Goal: Find contact information: Find contact information

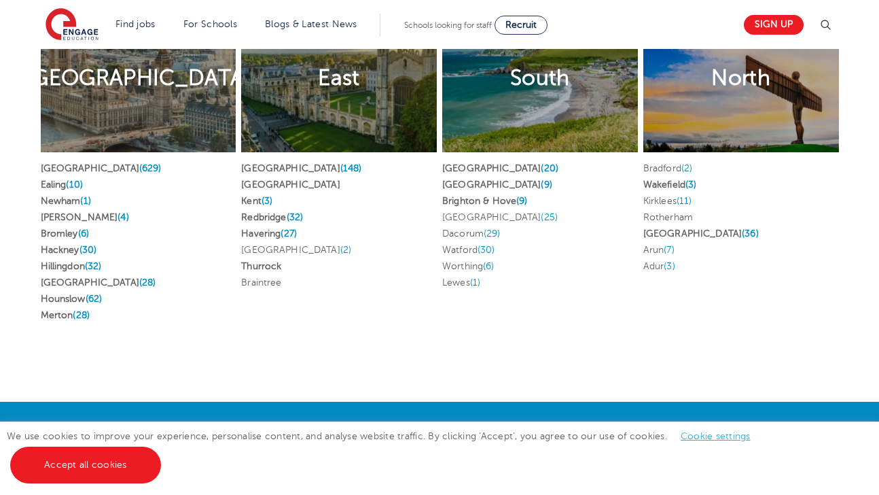
scroll to position [2576, 0]
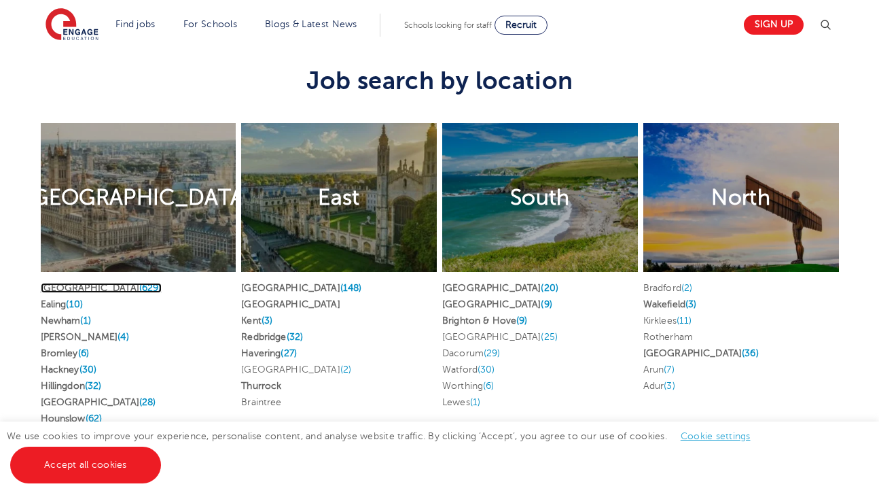
click at [139, 283] on span "(629)" at bounding box center [150, 288] width 22 height 10
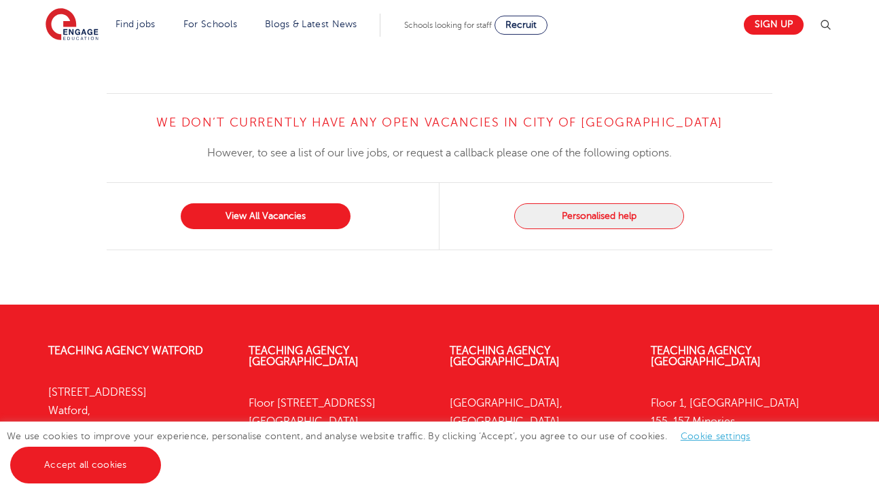
scroll to position [1463, 0]
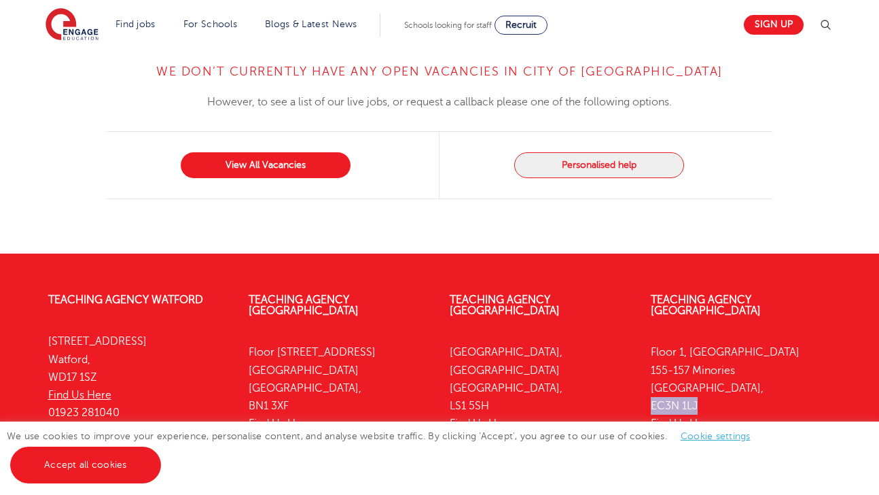
drag, startPoint x: 707, startPoint y: 299, endPoint x: 644, endPoint y: 302, distance: 62.6
click at [644, 302] on div "Teaching Agency London Floor 1, Portsoken House 155-157 Minories London, EC3N 1…" at bounding box center [741, 374] width 201 height 200
copy p "EC3N 1LJ"
